Goal: Communication & Community: Participate in discussion

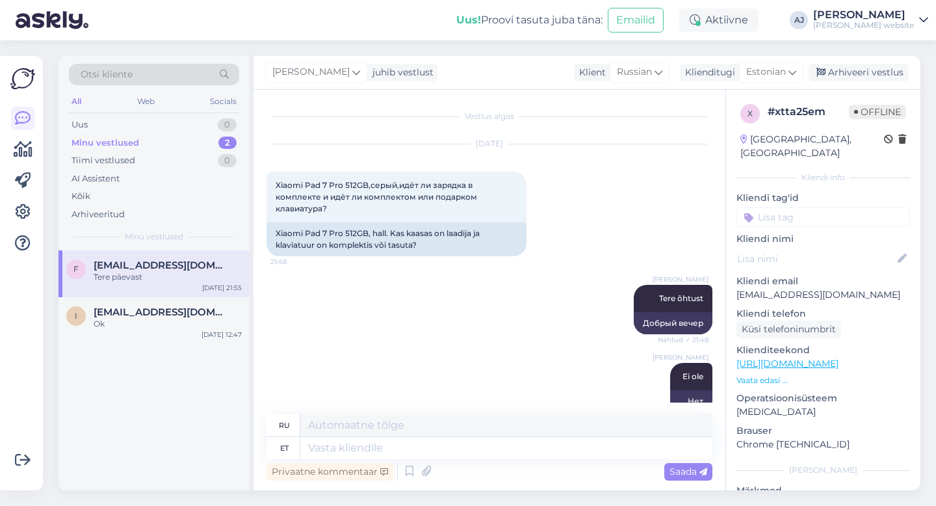
scroll to position [207, 0]
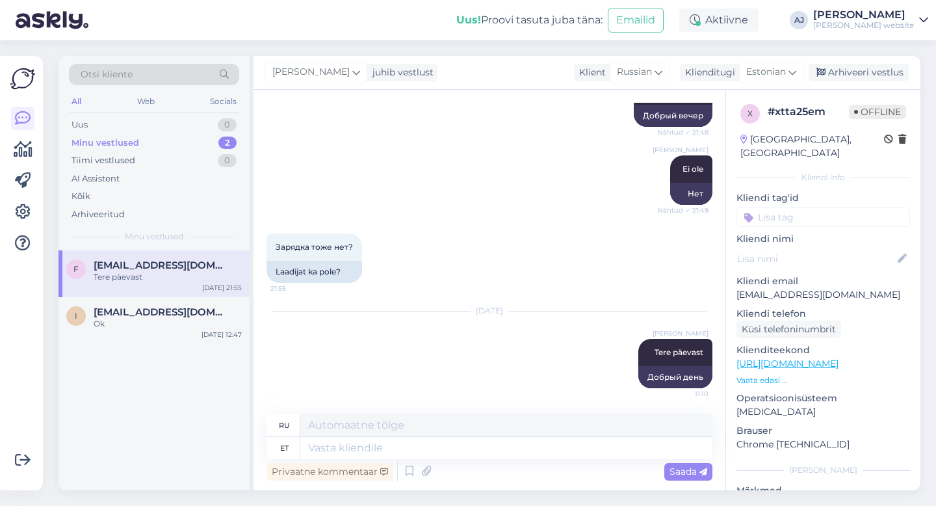
click at [112, 141] on div "Minu vestlused" at bounding box center [105, 142] width 68 height 13
click at [115, 272] on div "Tere päevast" at bounding box center [168, 277] width 148 height 12
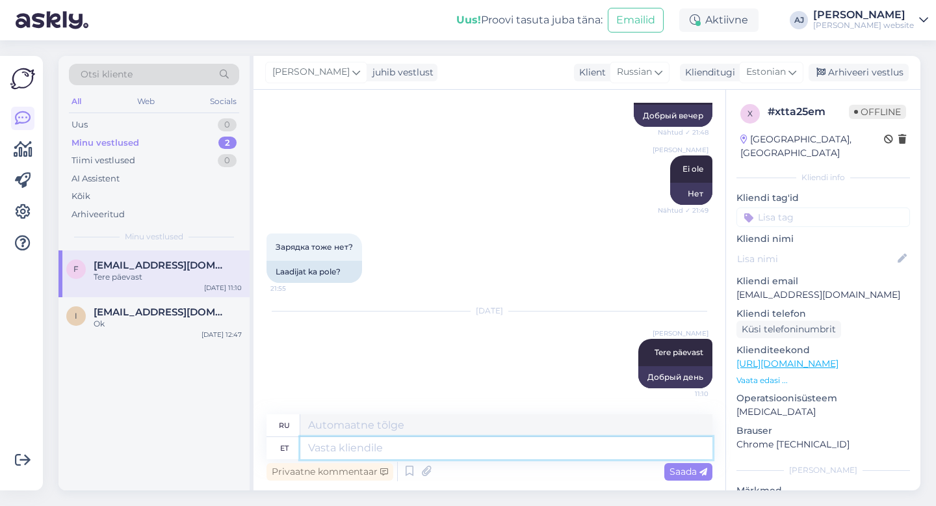
click at [328, 452] on textarea at bounding box center [506, 448] width 412 height 22
type textarea "See"
type textarea "Этот"
type textarea "See vist"
type textarea "Это я думаю"
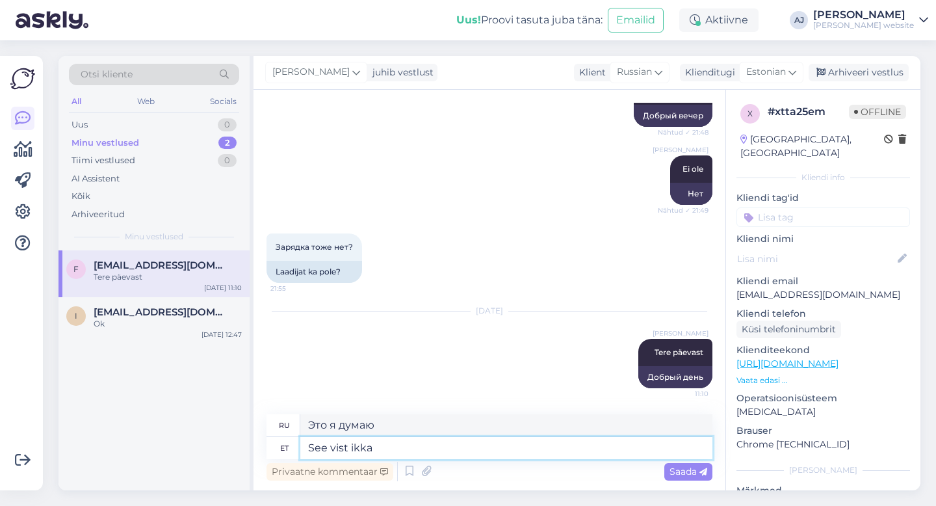
type textarea "See vist ikka o"
type textarea "Думаю, это все."
type textarea "See vist ikka on"
type textarea "Я думаю, это все еще так."
type textarea "See vist ikka on :)"
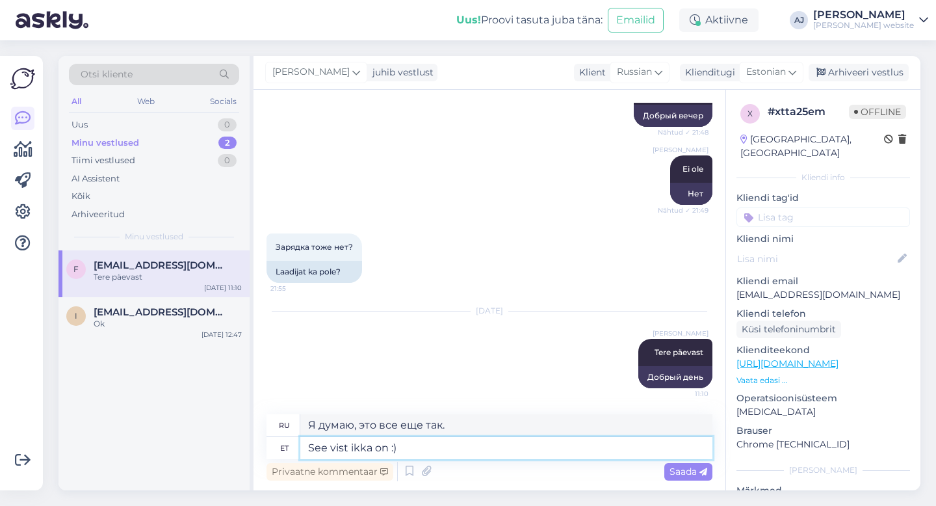
type textarea "Думаю, это все :)"
drag, startPoint x: 376, startPoint y: 445, endPoint x: 376, endPoint y: 452, distance: 7.1
click at [376, 447] on textarea "See vist ikka on :)" at bounding box center [506, 448] width 412 height 22
type textarea "See vist on :)"
type textarea "Наверное, так и есть :)"
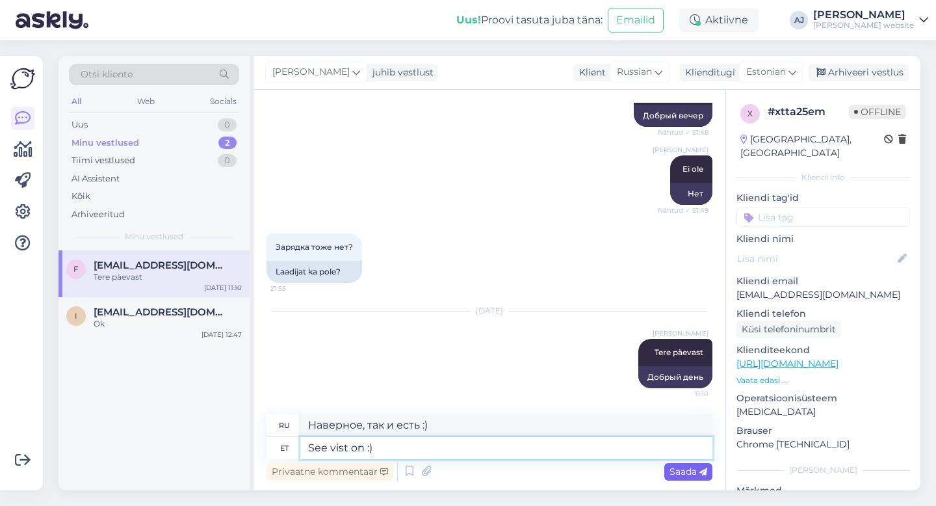
type textarea "See vist on :)"
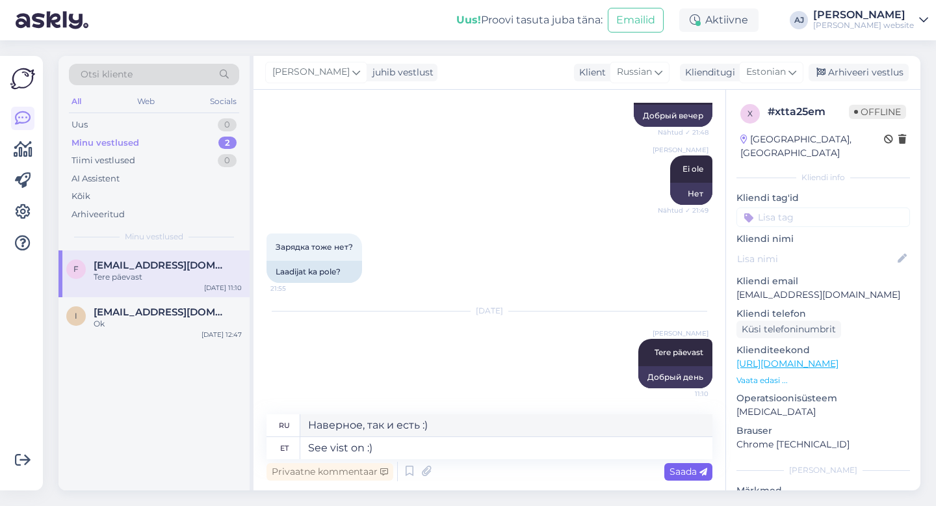
click at [683, 469] on span "Saada" at bounding box center [688, 471] width 38 height 12
